Goal: Transaction & Acquisition: Purchase product/service

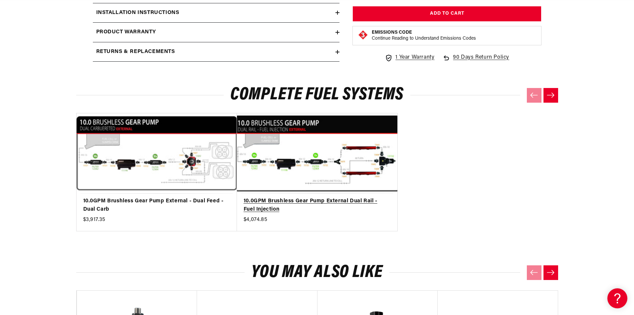
scroll to position [0, 377]
click at [251, 197] on link "10.0GPM Brushless Gear Pump External Dual Rail - Fuel Injection" at bounding box center [314, 205] width 140 height 17
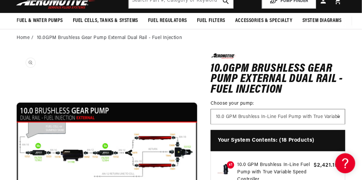
scroll to position [76, 0]
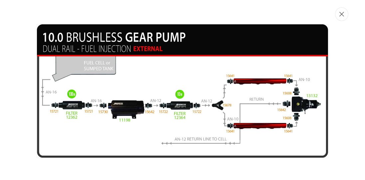
scroll to position [0, 0]
click at [344, 13] on button "Close" at bounding box center [341, 14] width 13 height 14
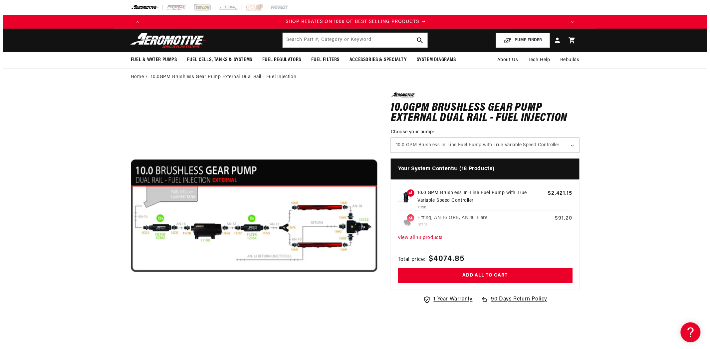
scroll to position [0, 844]
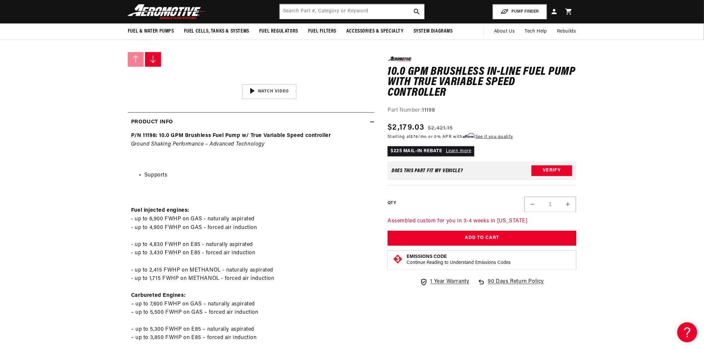
scroll to position [0, 200]
